Goal: Transaction & Acquisition: Purchase product/service

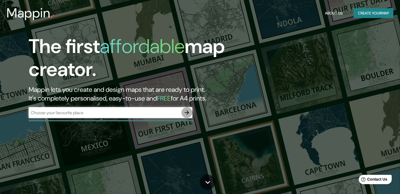
click at [190, 114] on icon "button" at bounding box center [187, 112] width 7 height 7
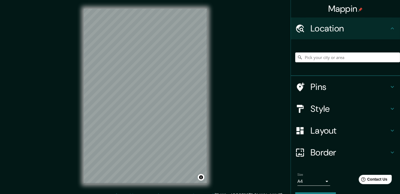
click at [359, 49] on div at bounding box center [347, 57] width 105 height 27
click at [361, 61] on input "Pick your city or area" at bounding box center [347, 57] width 105 height 10
click at [390, 105] on icon at bounding box center [392, 108] width 7 height 7
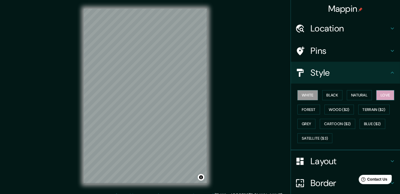
click at [380, 98] on button "Love" at bounding box center [385, 95] width 18 height 10
click at [308, 93] on button "White" at bounding box center [307, 95] width 20 height 10
click at [360, 34] on h4 "Location" at bounding box center [349, 28] width 79 height 11
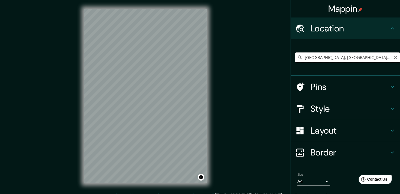
click at [355, 59] on input "[GEOGRAPHIC_DATA], [GEOGRAPHIC_DATA], [GEOGRAPHIC_DATA]" at bounding box center [347, 57] width 105 height 10
drag, startPoint x: 368, startPoint y: 59, endPoint x: 285, endPoint y: 60, distance: 83.2
click at [285, 60] on div "Mappin Location [GEOGRAPHIC_DATA], [GEOGRAPHIC_DATA], [GEOGRAPHIC_DATA] Pins St…" at bounding box center [200, 100] width 400 height 200
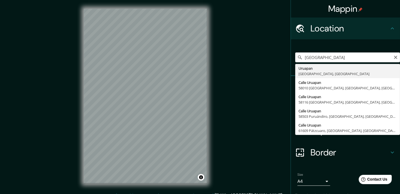
type input "[GEOGRAPHIC_DATA], [GEOGRAPHIC_DATA], [GEOGRAPHIC_DATA]"
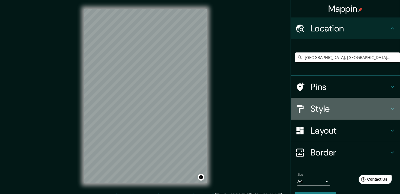
click at [389, 107] on icon at bounding box center [392, 108] width 7 height 7
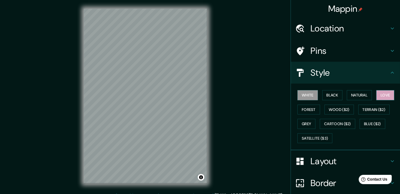
click at [382, 97] on button "Love" at bounding box center [385, 95] width 18 height 10
click at [335, 106] on button "Wood ($2)" at bounding box center [338, 109] width 29 height 10
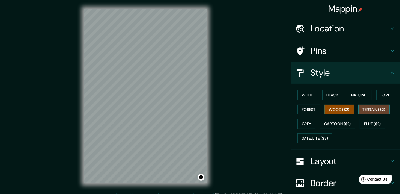
click at [362, 106] on button "Terrain ($2)" at bounding box center [374, 109] width 32 height 10
click at [304, 120] on button "Grey" at bounding box center [306, 124] width 18 height 10
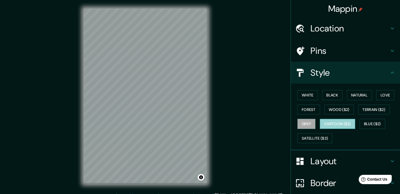
click at [331, 122] on button "Cartoon ($2)" at bounding box center [337, 124] width 35 height 10
click at [368, 120] on button "Blue ($2)" at bounding box center [372, 124] width 26 height 10
